Goal: Information Seeking & Learning: Learn about a topic

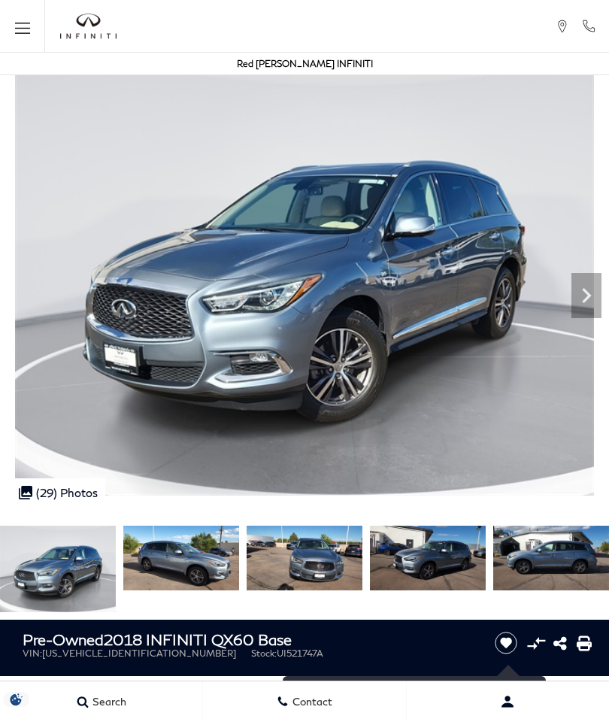
click at [20, 288] on img at bounding box center [304, 278] width 609 height 435
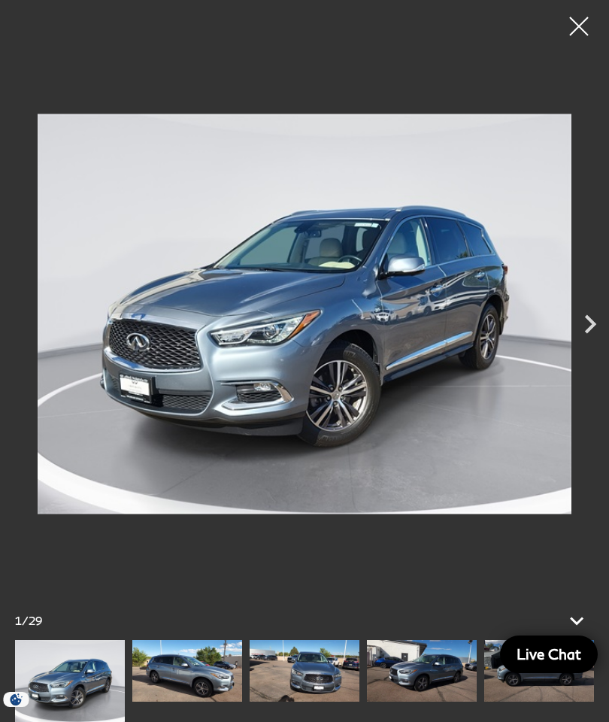
click at [584, 317] on icon "Next" at bounding box center [591, 324] width 38 height 38
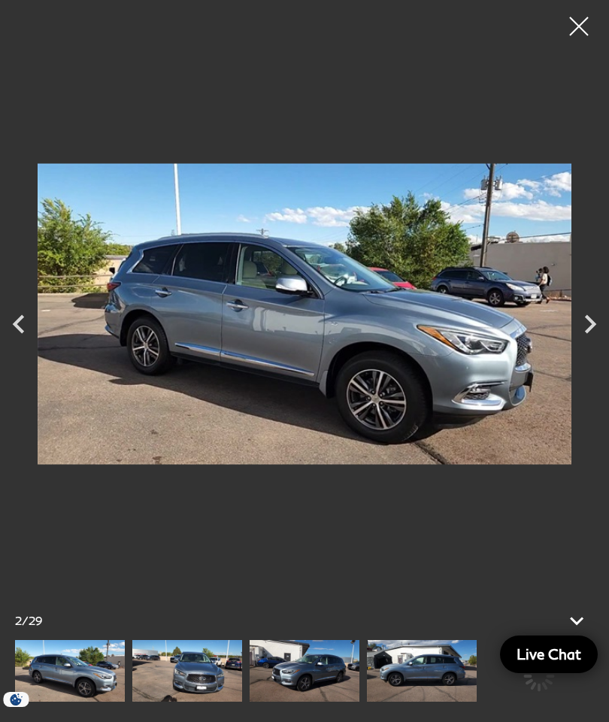
click at [607, 318] on icon "Next" at bounding box center [591, 324] width 38 height 38
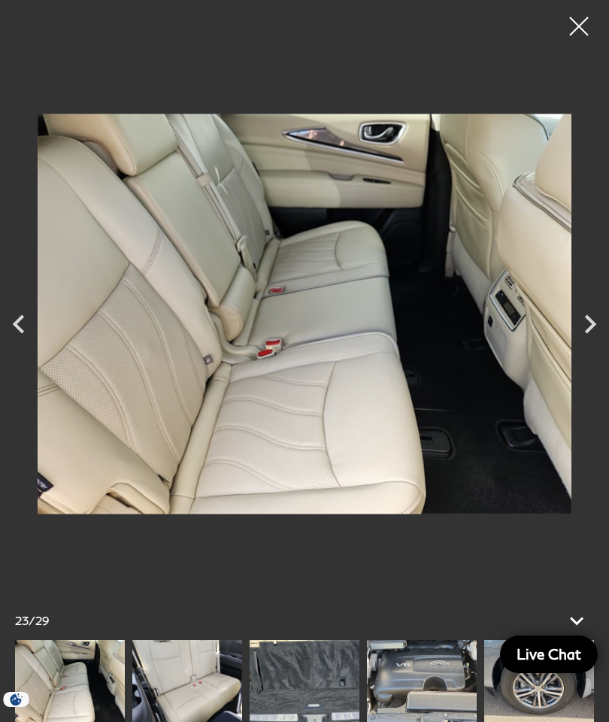
click at [17, 326] on icon "Previous" at bounding box center [18, 323] width 11 height 19
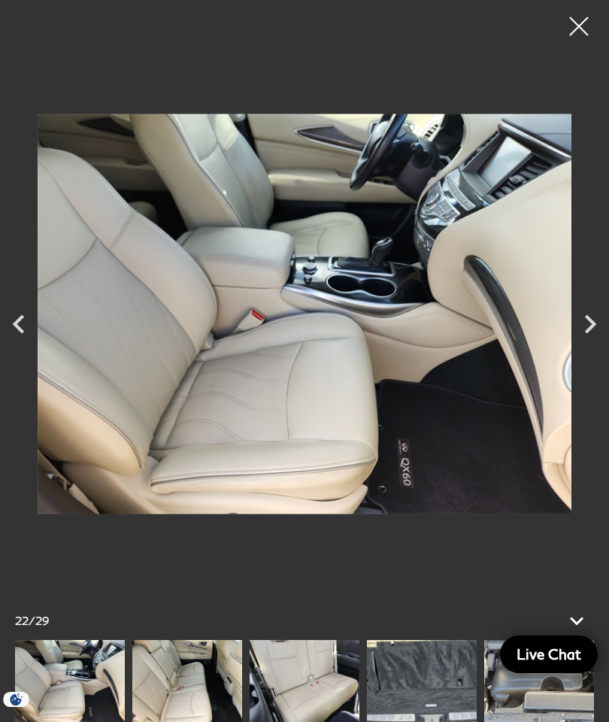
click at [11, 334] on icon "Previous" at bounding box center [19, 324] width 38 height 38
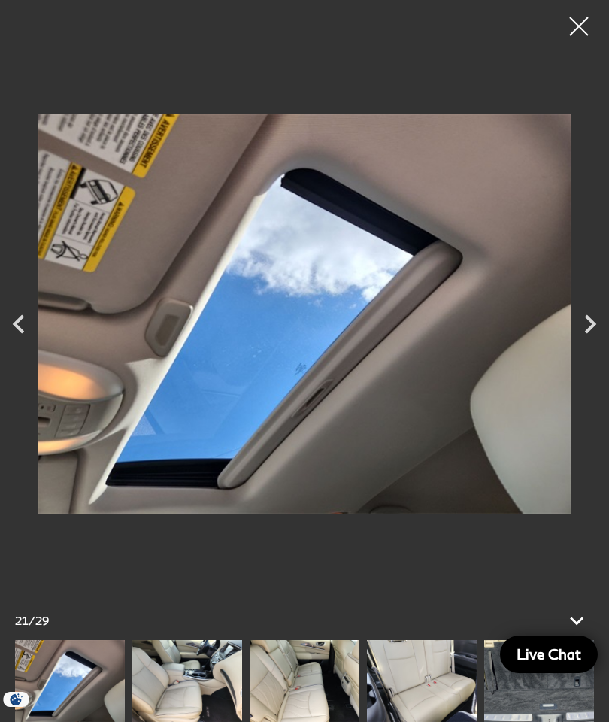
click at [20, 326] on icon "Previous" at bounding box center [19, 324] width 38 height 38
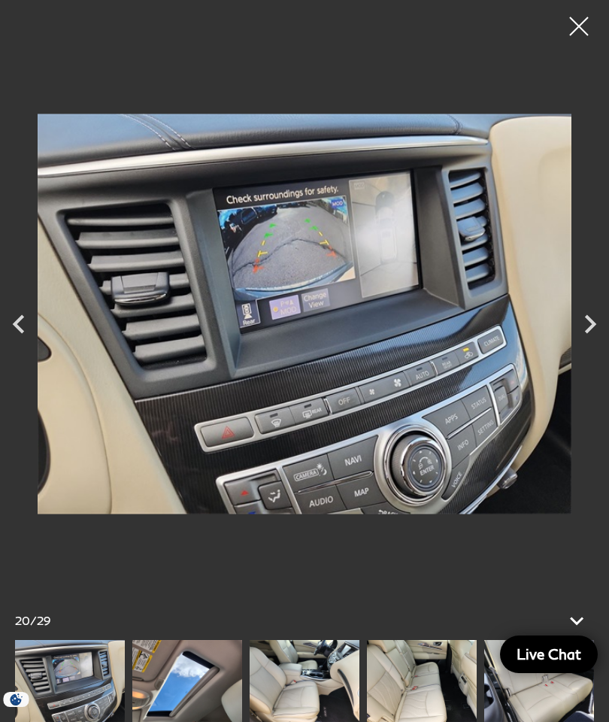
click at [17, 321] on icon "Previous" at bounding box center [18, 323] width 11 height 19
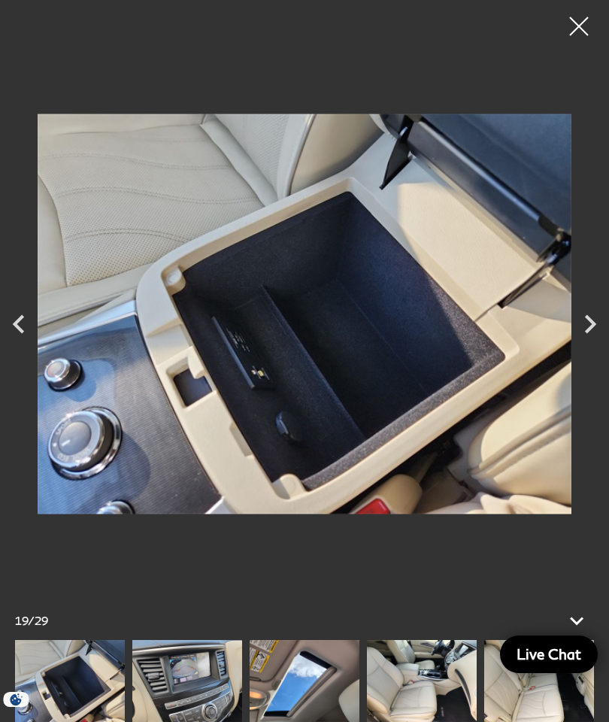
click at [23, 329] on icon "Previous" at bounding box center [19, 324] width 38 height 38
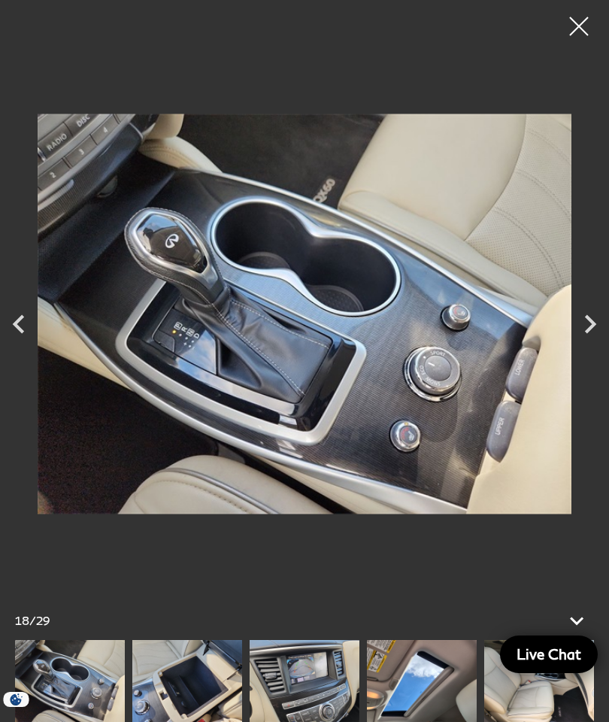
click at [11, 329] on icon "Previous" at bounding box center [19, 324] width 38 height 38
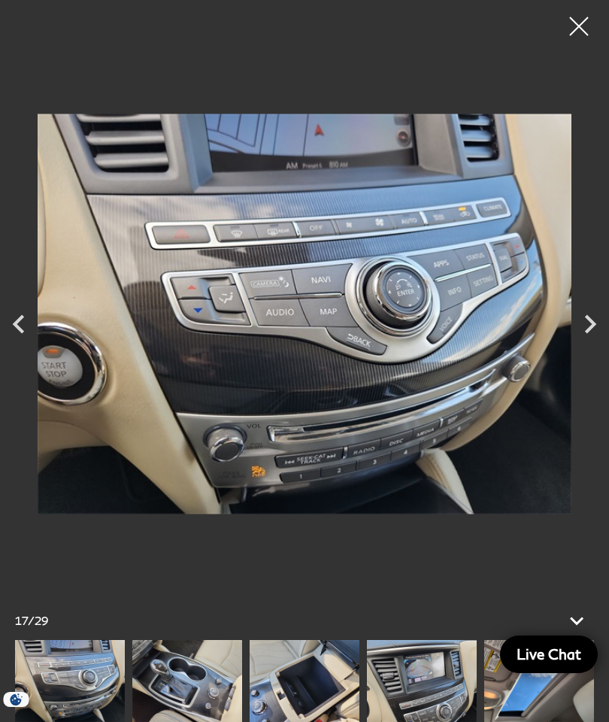
click at [591, 317] on icon "Next" at bounding box center [591, 324] width 38 height 38
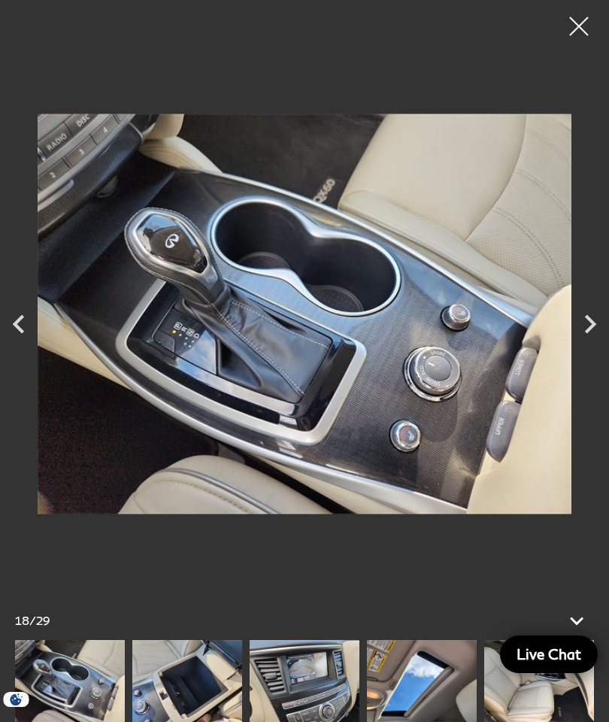
click at [21, 326] on icon "Previous" at bounding box center [19, 324] width 38 height 38
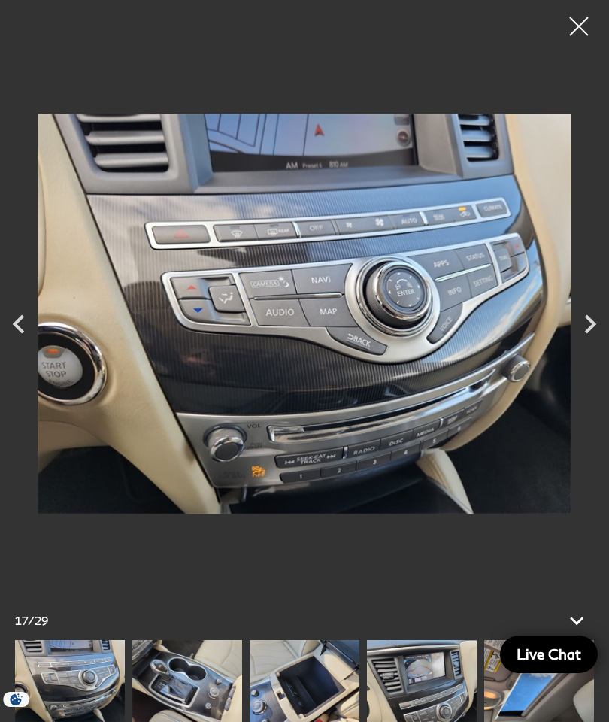
click at [22, 331] on icon "Previous" at bounding box center [18, 323] width 11 height 19
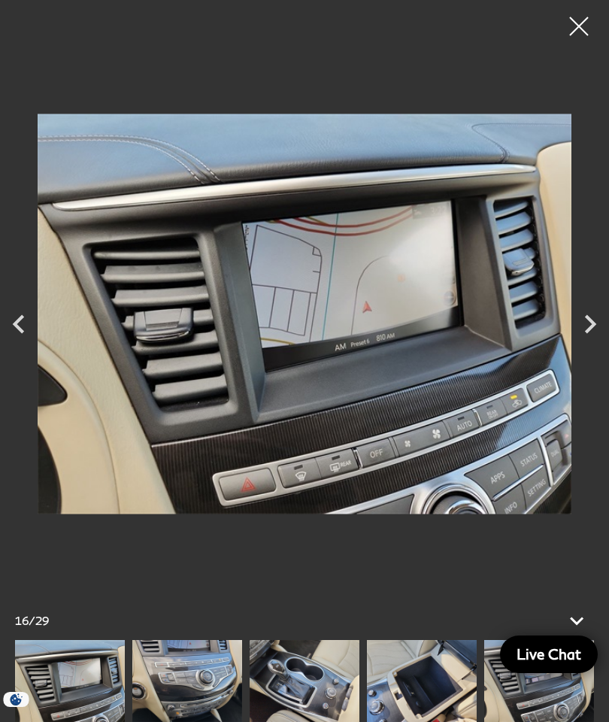
click at [22, 328] on icon "Previous" at bounding box center [19, 324] width 38 height 38
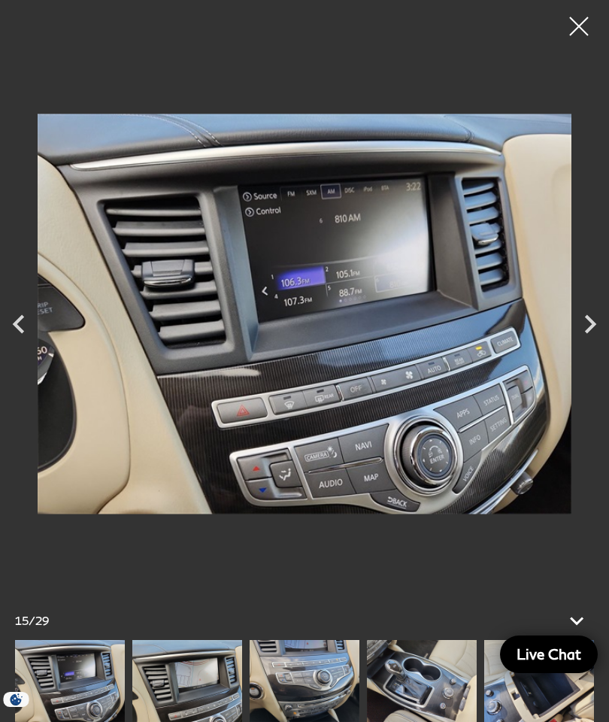
click at [13, 324] on icon "Previous" at bounding box center [19, 324] width 38 height 38
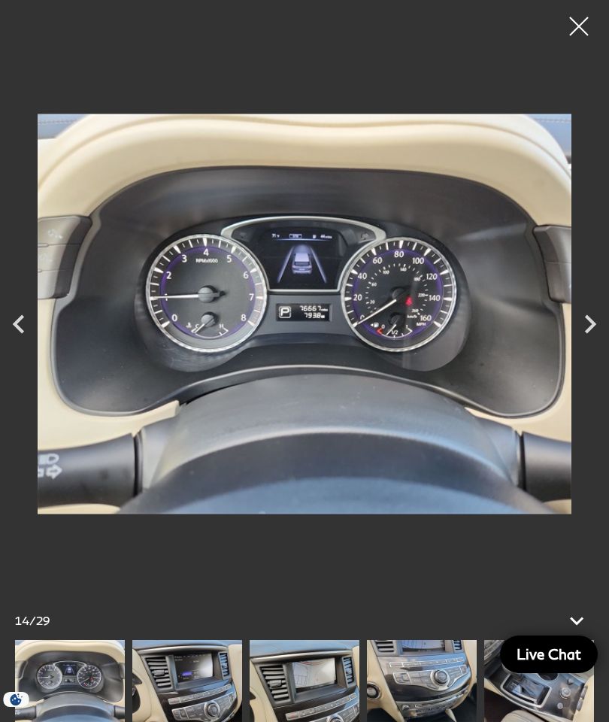
click at [11, 318] on icon "Previous" at bounding box center [19, 324] width 38 height 38
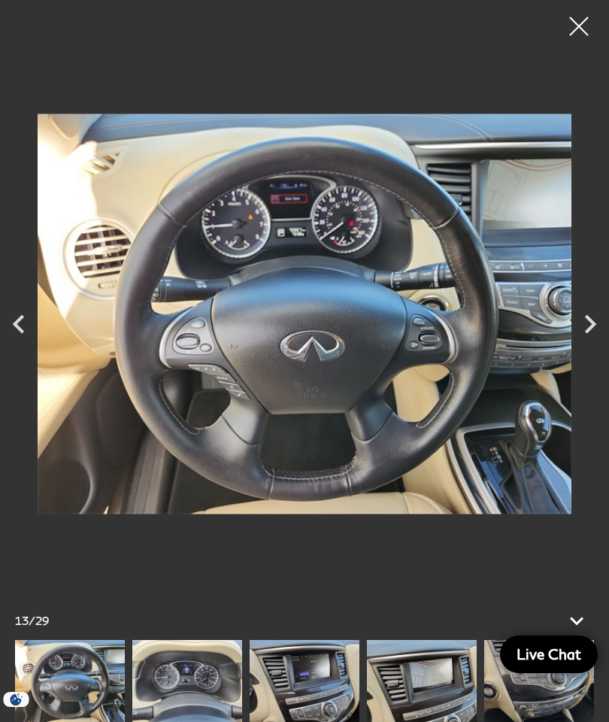
click at [6, 321] on icon "Previous" at bounding box center [19, 324] width 38 height 38
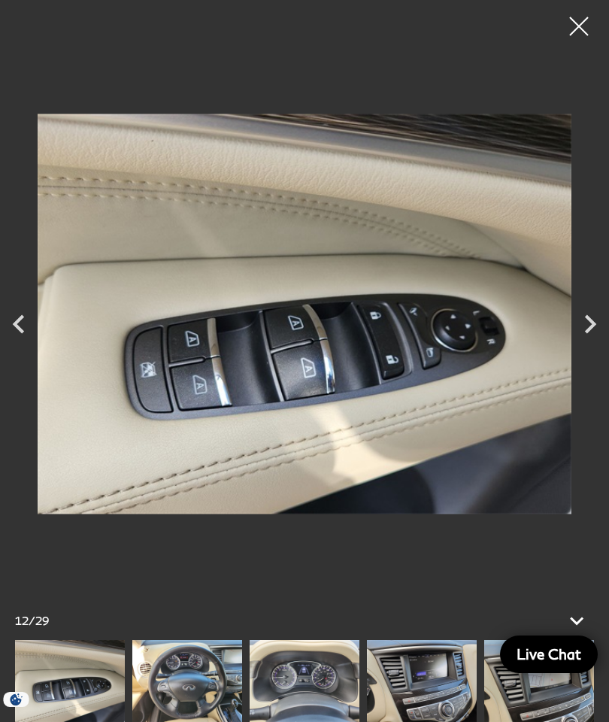
click at [595, 323] on icon "Next" at bounding box center [590, 323] width 11 height 19
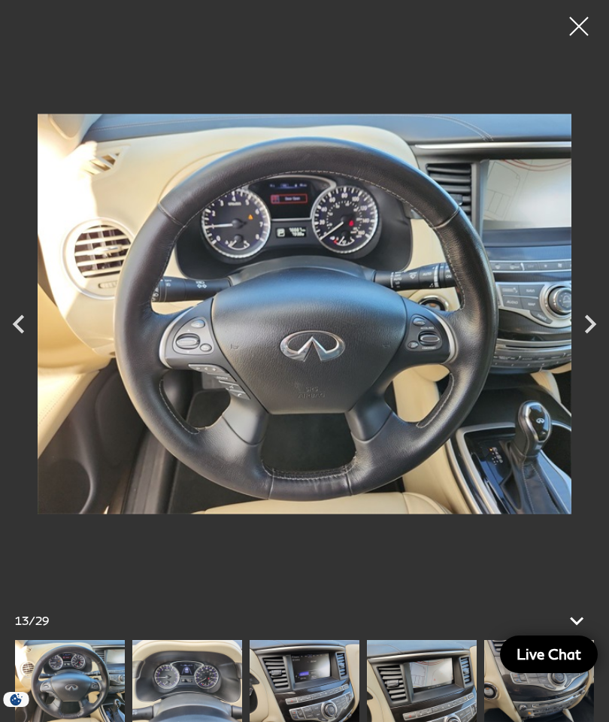
click at [22, 323] on icon "Previous" at bounding box center [19, 324] width 38 height 38
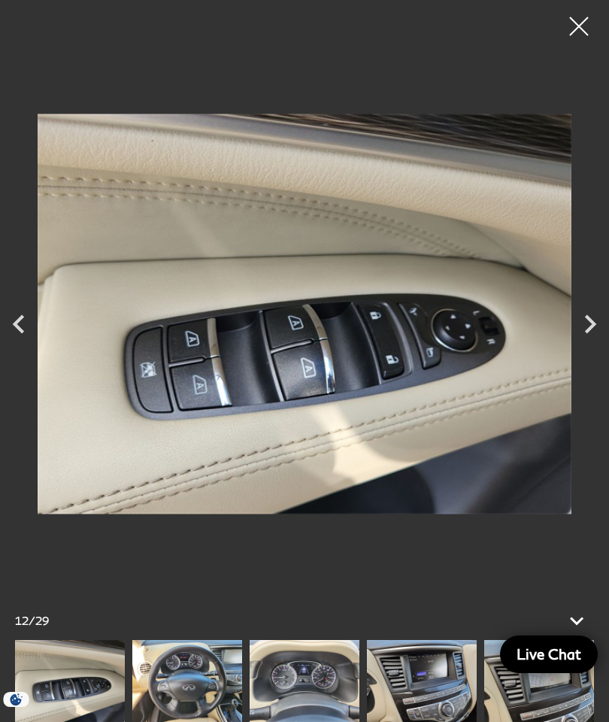
click at [11, 318] on icon "Previous" at bounding box center [19, 324] width 38 height 38
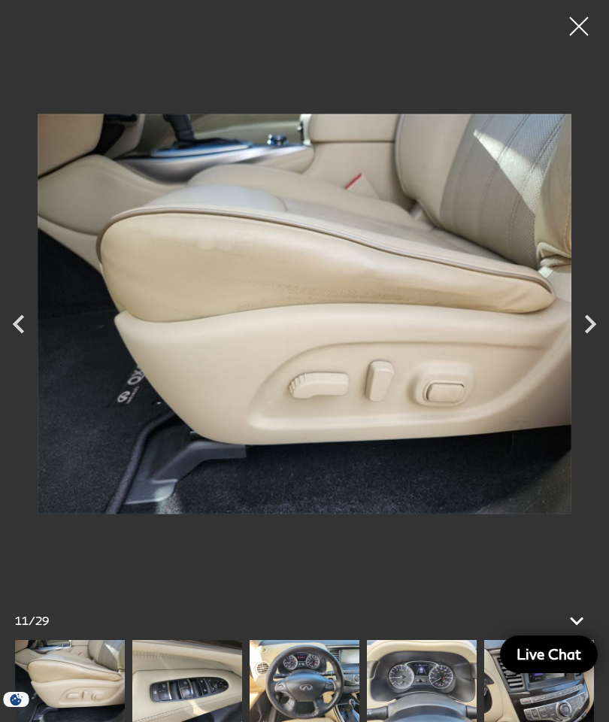
click at [9, 324] on icon "Previous" at bounding box center [19, 324] width 38 height 38
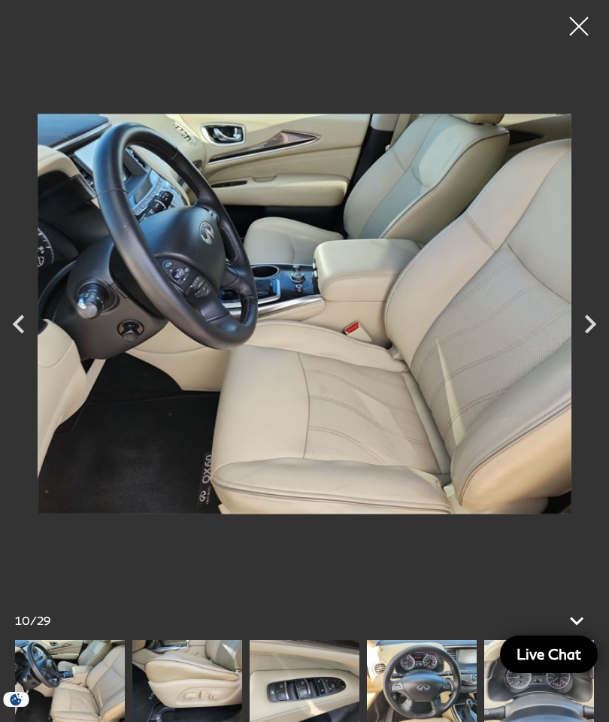
click at [12, 326] on icon "Previous" at bounding box center [19, 324] width 38 height 38
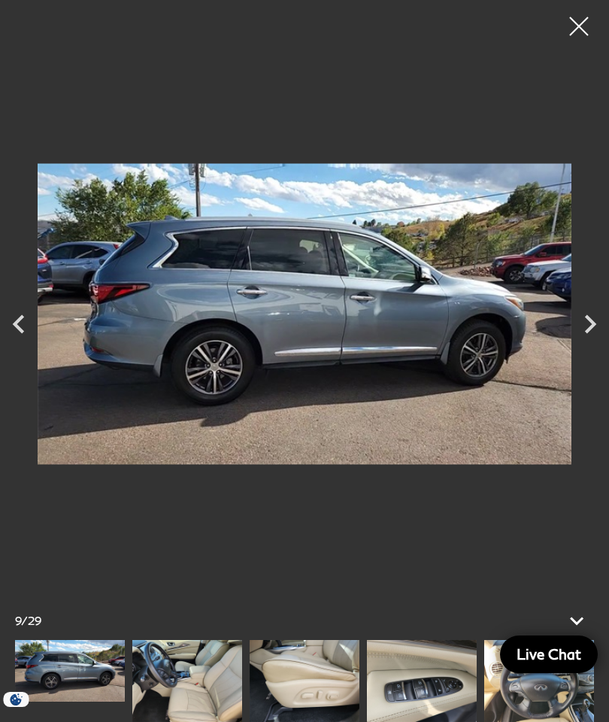
click at [20, 325] on icon "Previous" at bounding box center [19, 324] width 38 height 38
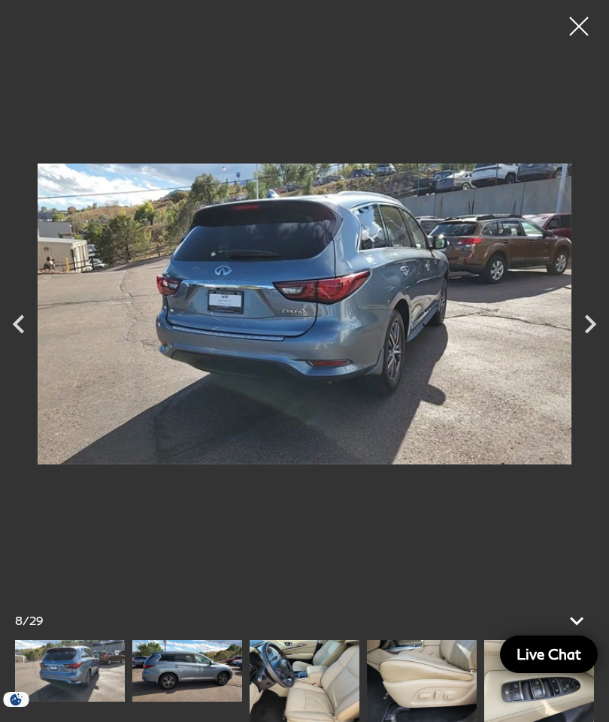
click at [19, 327] on icon "Previous" at bounding box center [18, 323] width 11 height 19
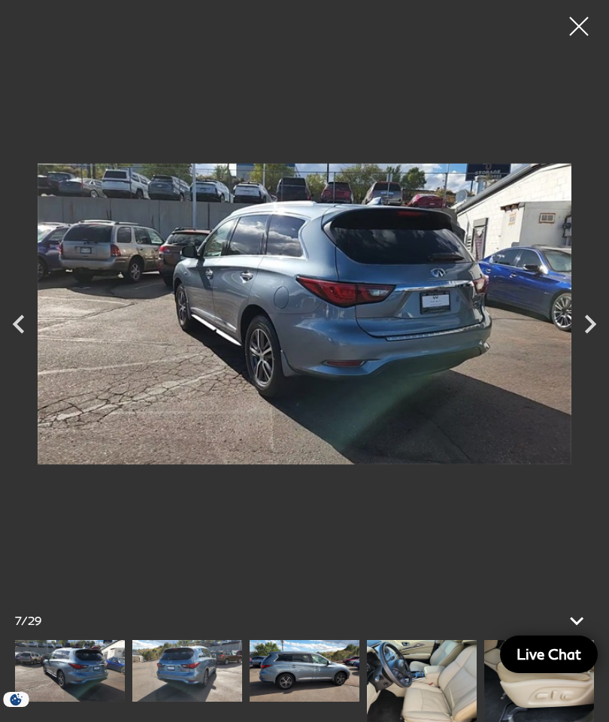
click at [12, 326] on icon "Previous" at bounding box center [19, 324] width 38 height 38
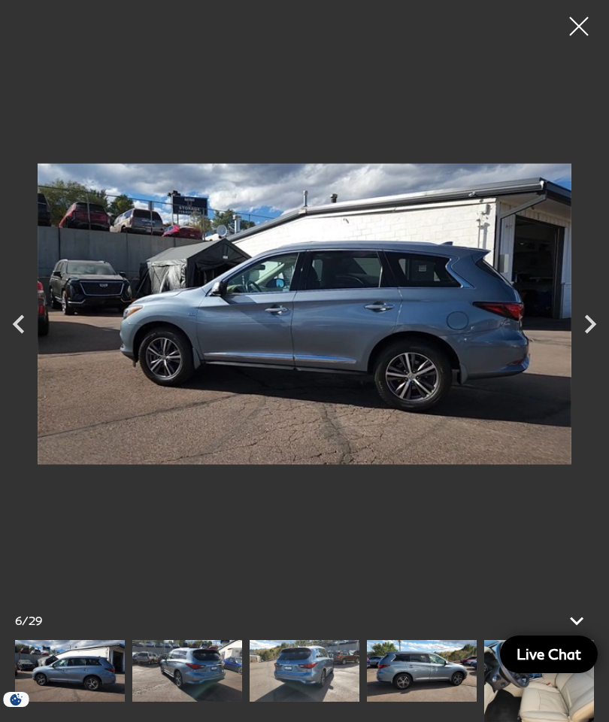
click at [20, 326] on icon "Previous" at bounding box center [19, 324] width 38 height 38
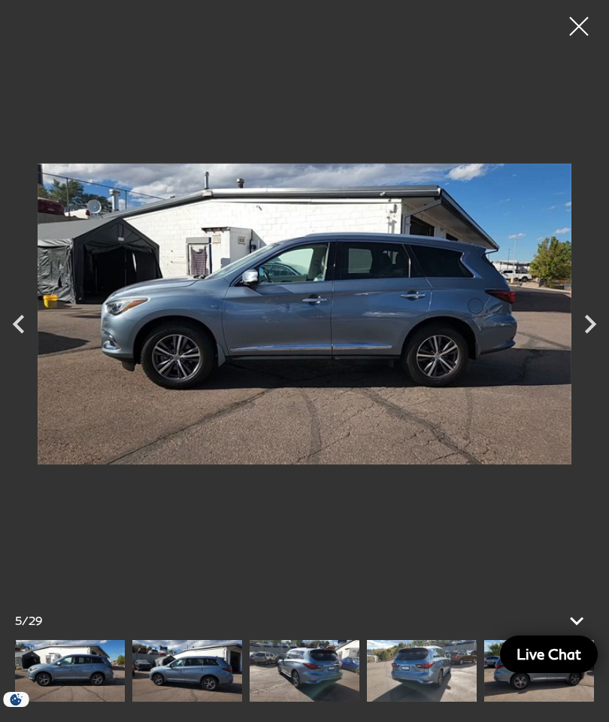
click at [21, 325] on icon "Previous" at bounding box center [19, 324] width 38 height 38
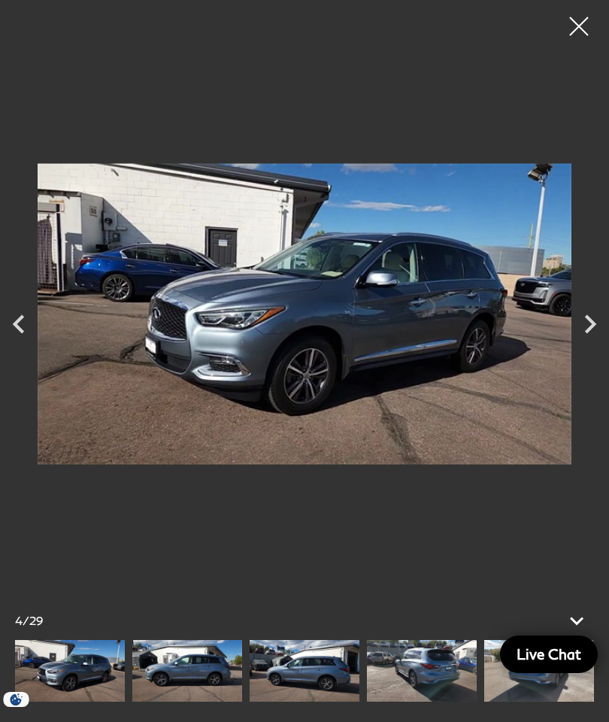
click at [14, 326] on icon "Previous" at bounding box center [19, 324] width 38 height 38
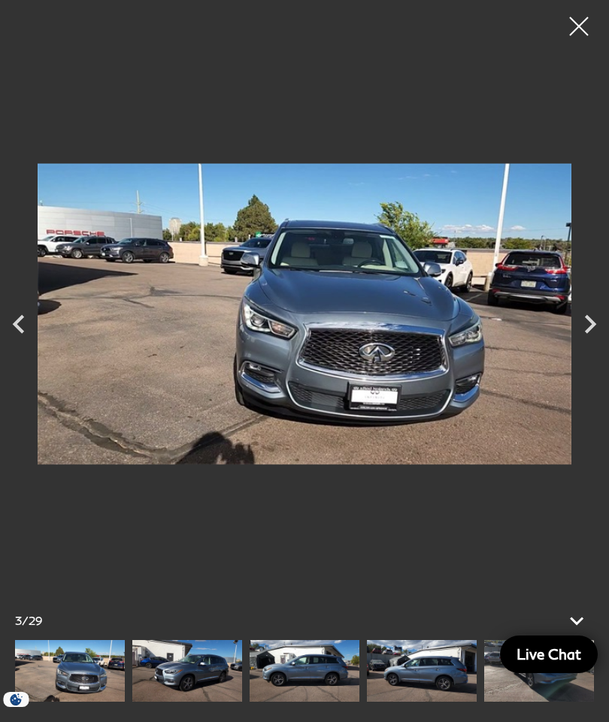
click at [20, 323] on icon "Previous" at bounding box center [19, 324] width 38 height 38
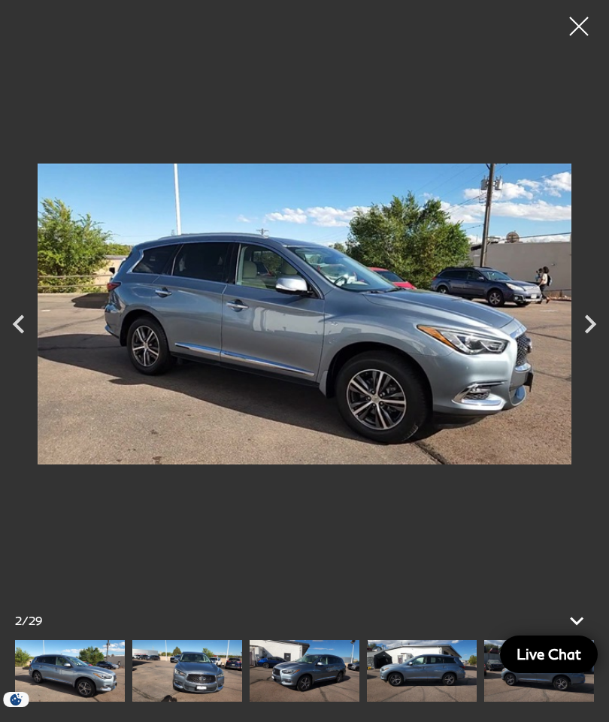
click at [11, 323] on icon "Previous" at bounding box center [19, 324] width 38 height 38
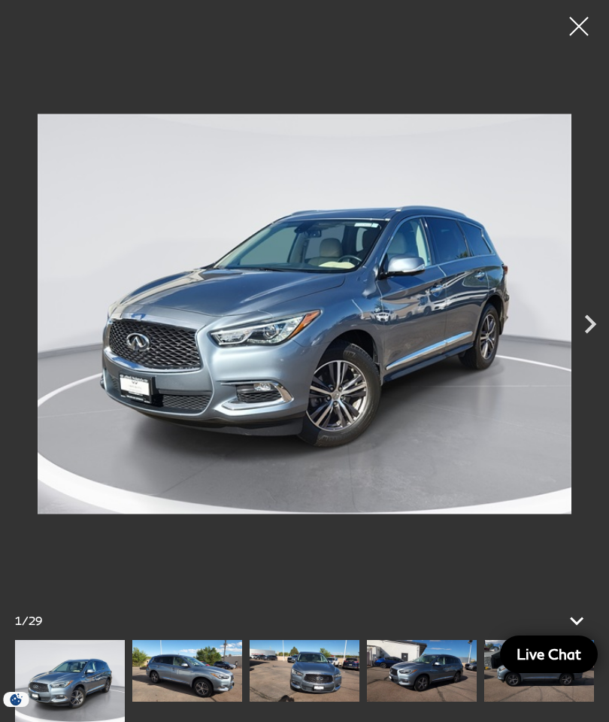
click at [14, 324] on div at bounding box center [304, 314] width 609 height 606
click at [571, 33] on div at bounding box center [579, 27] width 38 height 38
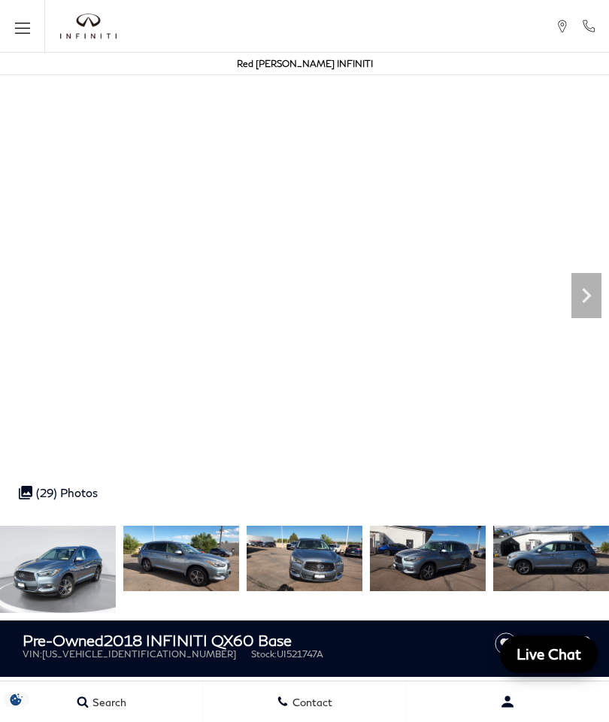
click at [586, 294] on icon "Next" at bounding box center [587, 296] width 30 height 30
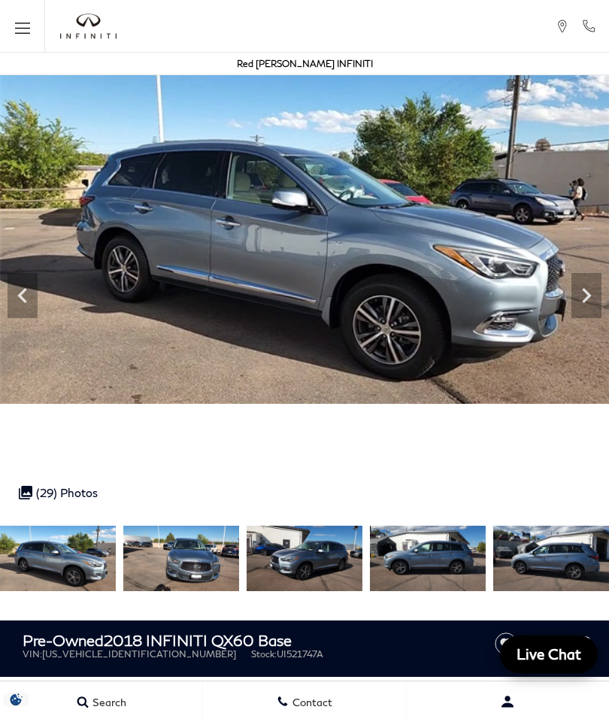
click at [30, 306] on icon "Previous" at bounding box center [23, 296] width 30 height 30
